Goal: Task Accomplishment & Management: Manage account settings

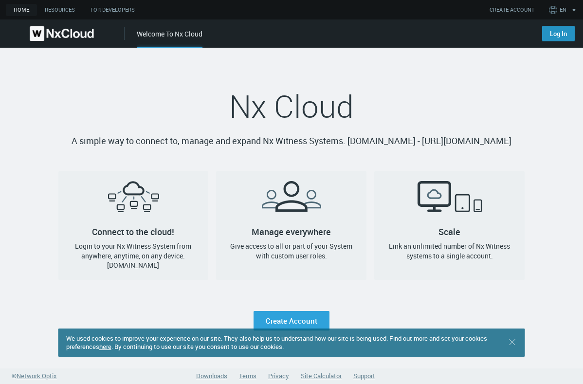
click at [563, 37] on link "Log In" at bounding box center [558, 34] width 33 height 16
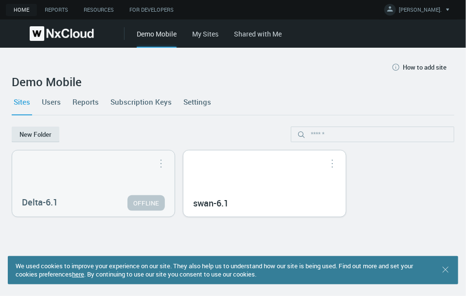
click at [269, 179] on div "swan-6.1" at bounding box center [264, 183] width 163 height 66
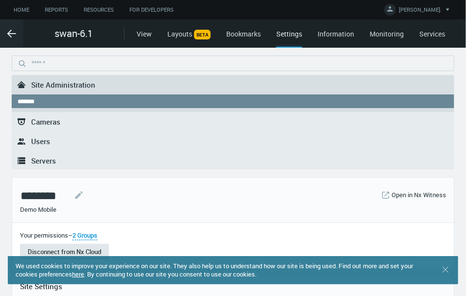
click at [49, 141] on span "Users" at bounding box center [40, 141] width 19 height 10
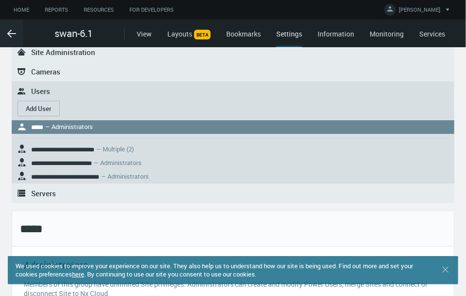
scroll to position [49, 0]
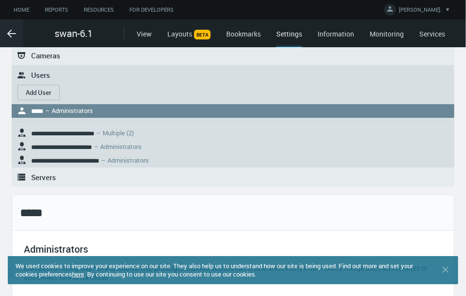
click at [45, 92] on button "Add User" at bounding box center [39, 93] width 42 height 16
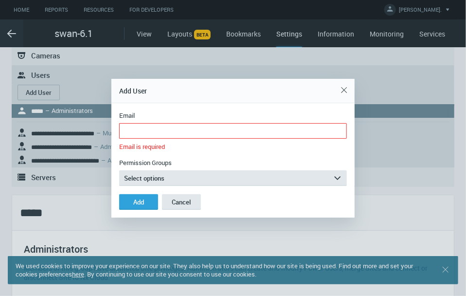
drag, startPoint x: 199, startPoint y: 96, endPoint x: 371, endPoint y: 124, distance: 174.5
click at [449, 152] on div "Add User Email Email is required Permission Groups Select options arrow_expand …" at bounding box center [233, 148] width 466 height 296
click at [346, 89] on div "Close" at bounding box center [344, 89] width 16 height 19
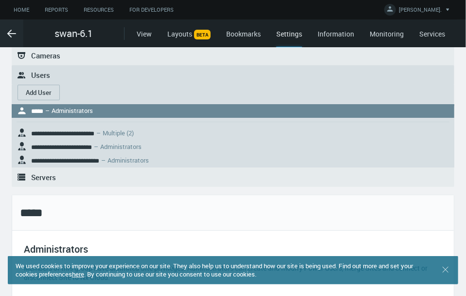
click at [37, 91] on button "Add User" at bounding box center [39, 93] width 42 height 16
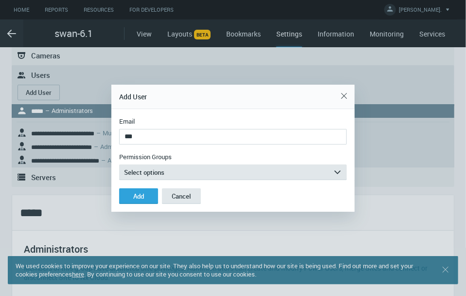
click at [156, 138] on input "***" at bounding box center [233, 137] width 228 height 16
click at [156, 138] on input "**********" at bounding box center [233, 137] width 228 height 16
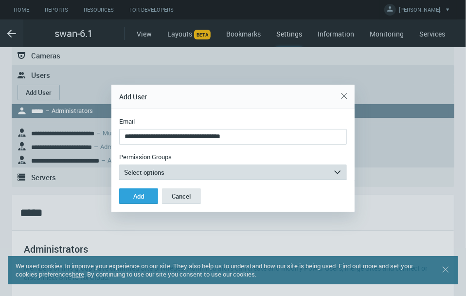
type input "**********"
click at [206, 165] on button "Select options arrow_expand" at bounding box center [233, 172] width 228 height 16
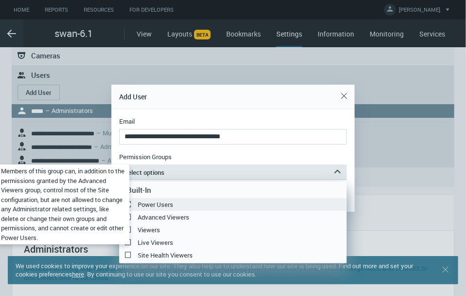
click at [181, 208] on label "Power Users" at bounding box center [233, 205] width 228 height 12
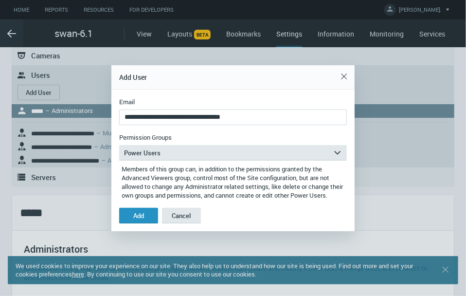
click at [138, 218] on div "Add" at bounding box center [138, 216] width 11 height 8
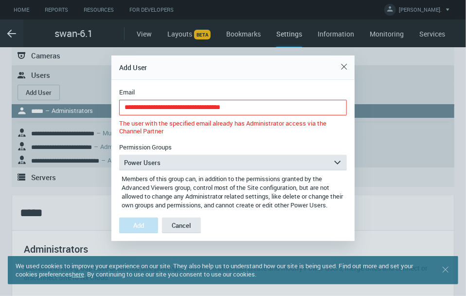
click at [144, 229] on div "Add" at bounding box center [138, 225] width 11 height 8
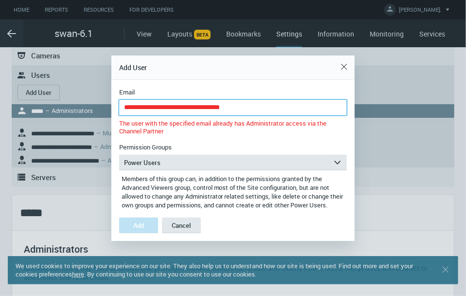
drag, startPoint x: 275, startPoint y: 103, endPoint x: -115, endPoint y: 87, distance: 391.1
click at [0, 87] on html "Home Reports Resources For Developers АЛЕКСАНДРА 马. Account Settings Change Pas…" at bounding box center [233, 148] width 466 height 296
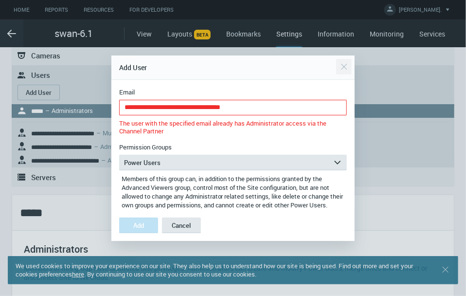
click at [341, 63] on div "Close" at bounding box center [344, 66] width 16 height 19
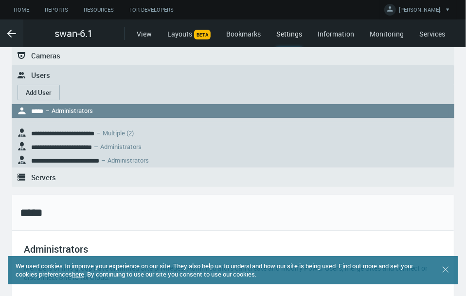
click at [49, 99] on button "Add User" at bounding box center [39, 93] width 42 height 16
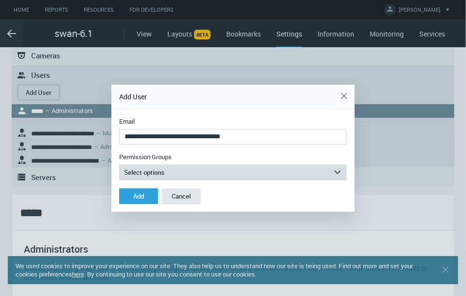
type input "**********"
click at [138, 169] on span "Select options" at bounding box center [144, 172] width 40 height 9
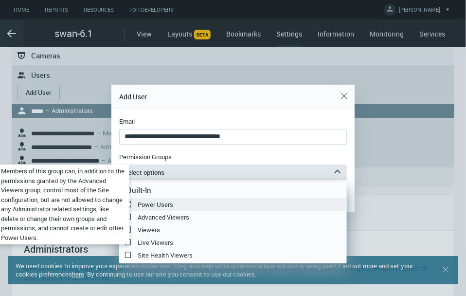
click at [139, 205] on label "Power Users" at bounding box center [233, 205] width 228 height 12
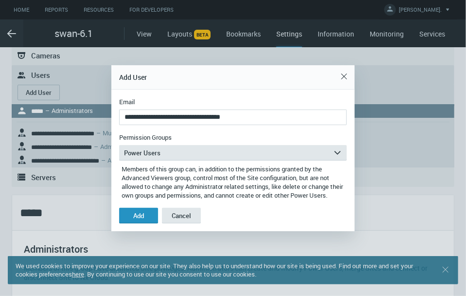
click at [151, 219] on button "Add" at bounding box center [138, 216] width 39 height 16
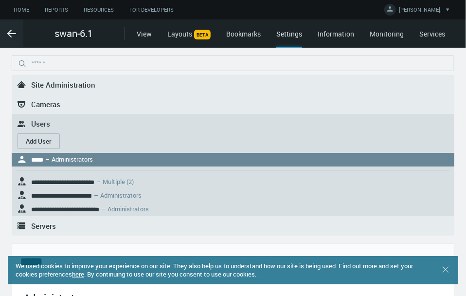
click at [29, 142] on button "Add User" at bounding box center [39, 141] width 42 height 16
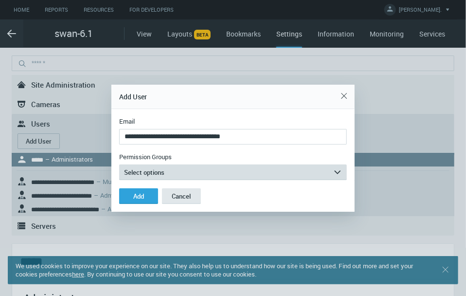
type input "**********"
click at [158, 168] on span "Select options" at bounding box center [144, 172] width 40 height 9
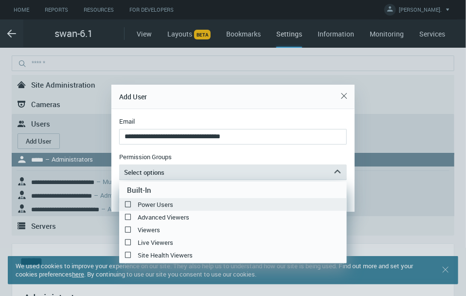
click at [149, 201] on label "Power Users" at bounding box center [233, 205] width 228 height 12
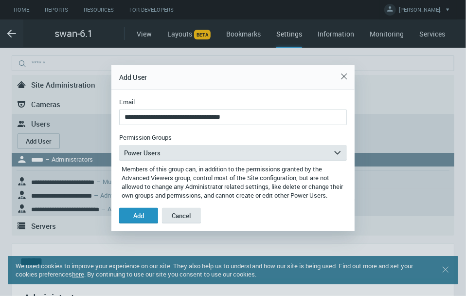
click at [136, 223] on button "Add" at bounding box center [138, 216] width 39 height 16
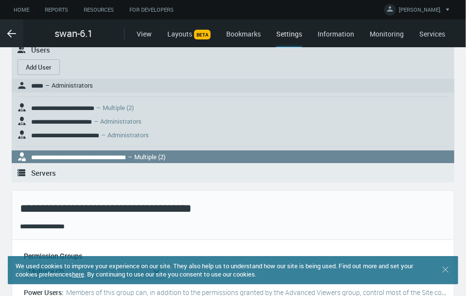
scroll to position [97, 0]
